Goal: Check status: Check status

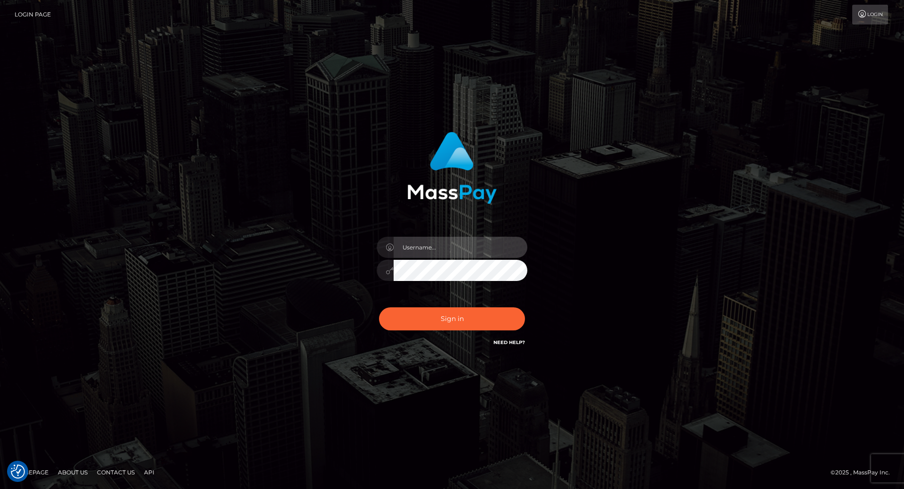
click at [406, 246] on input "text" at bounding box center [461, 247] width 134 height 21
type input "[PERSON_NAME].throne"
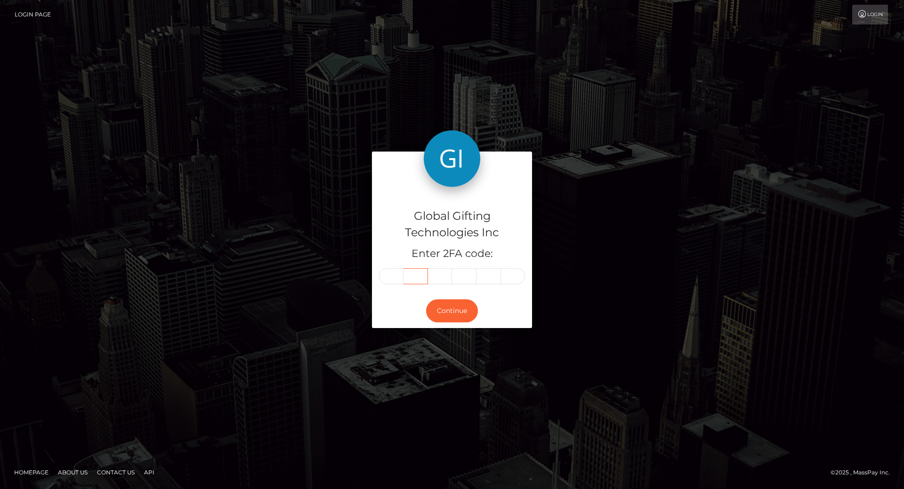
type input "0"
type input "3"
type input "5"
type input "4"
type input "9"
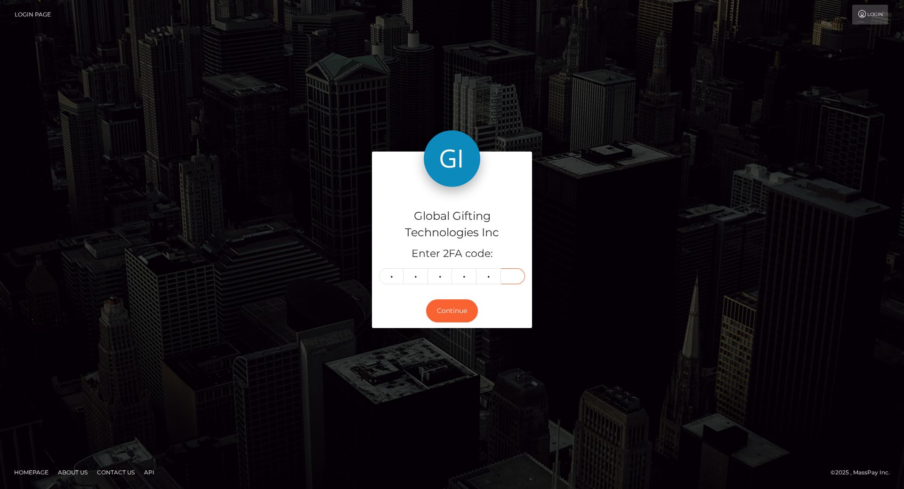
type input "3"
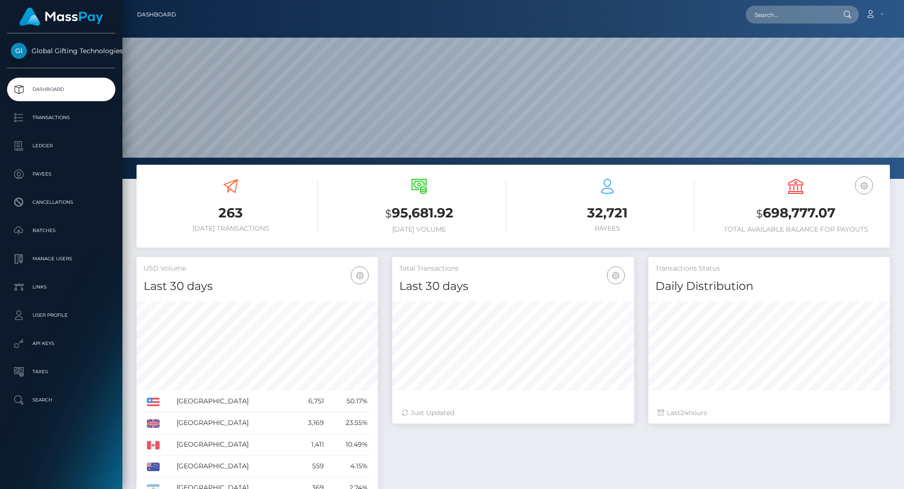
scroll to position [167, 242]
click at [797, 215] on h3 "$ 698,777.07" at bounding box center [796, 213] width 174 height 19
copy h3 "698,777.07"
